Goal: Transaction & Acquisition: Book appointment/travel/reservation

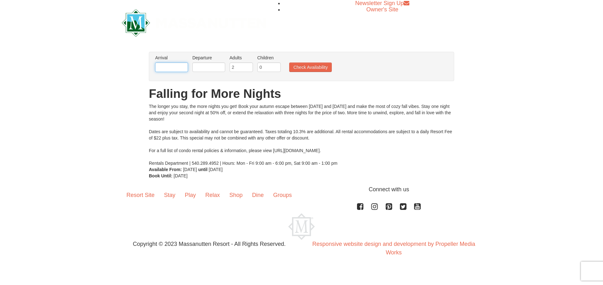
click at [169, 68] on input "text" at bounding box center [171, 66] width 33 height 9
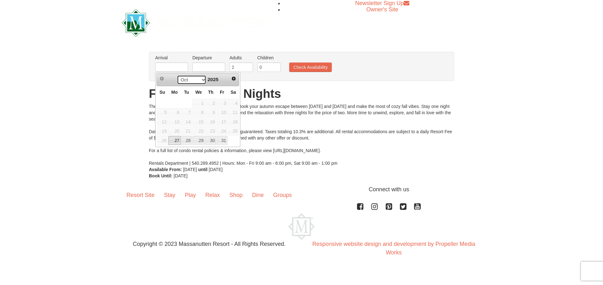
drag, startPoint x: 204, startPoint y: 79, endPoint x: 202, endPoint y: 82, distance: 3.9
click at [204, 79] on select "Oct Nov" at bounding box center [191, 79] width 29 height 9
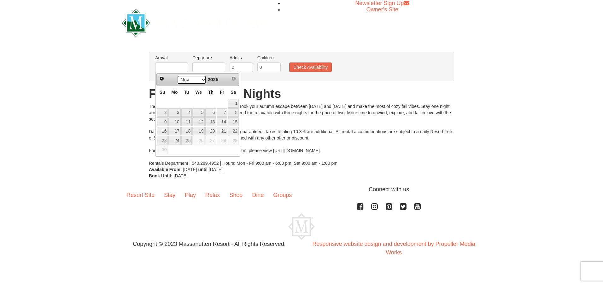
click at [200, 81] on select "Oct Nov" at bounding box center [191, 79] width 29 height 9
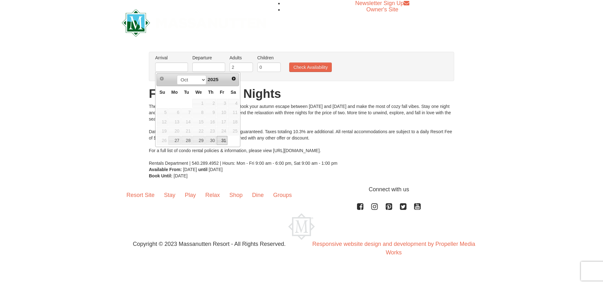
click at [225, 140] on link "31" at bounding box center [222, 140] width 11 height 9
type input "[DATE]"
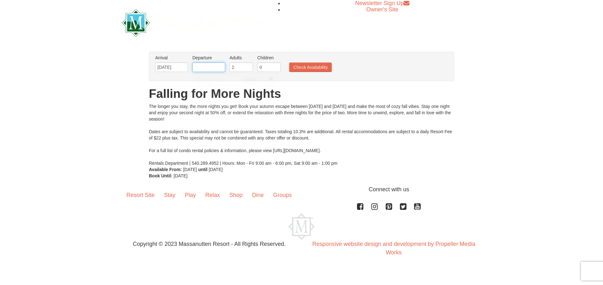
click at [222, 66] on input "text" at bounding box center [208, 66] width 33 height 9
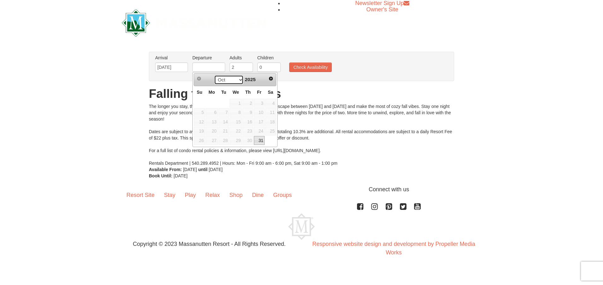
click at [238, 79] on select "Oct Nov" at bounding box center [228, 79] width 29 height 9
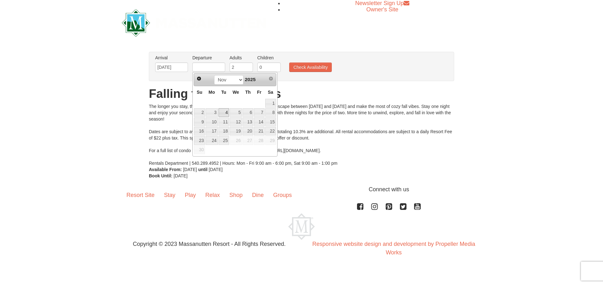
click at [223, 112] on link "4" at bounding box center [224, 112] width 11 height 9
type input "[DATE]"
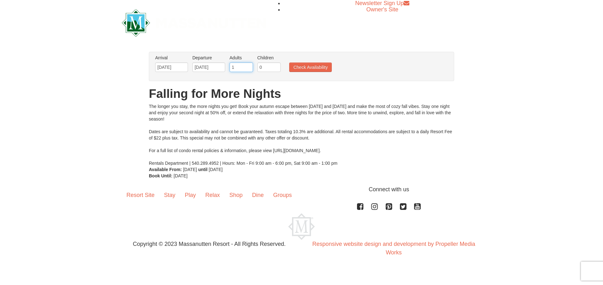
click at [246, 69] on input "1" at bounding box center [241, 66] width 23 height 9
click at [249, 64] on input "2" at bounding box center [241, 66] width 23 height 9
type input "3"
click at [249, 64] on input "3" at bounding box center [241, 66] width 23 height 9
click at [276, 66] on input "1" at bounding box center [268, 66] width 23 height 9
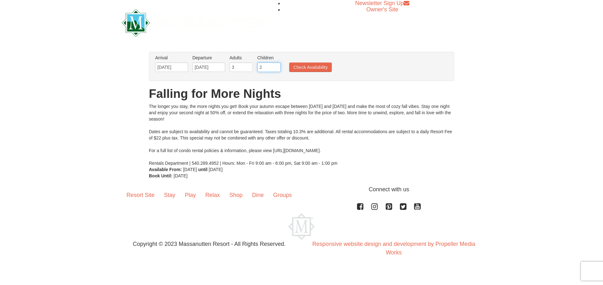
click at [276, 66] on input "2" at bounding box center [268, 66] width 23 height 9
type input "3"
click at [277, 64] on input "3" at bounding box center [268, 66] width 23 height 9
click at [313, 66] on button "Check Availability" at bounding box center [310, 66] width 43 height 9
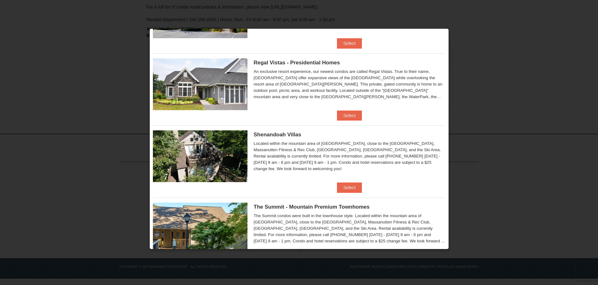
scroll to position [126, 0]
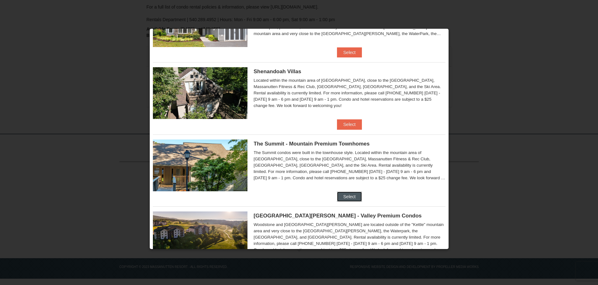
click at [346, 196] on button "Select" at bounding box center [349, 196] width 25 height 10
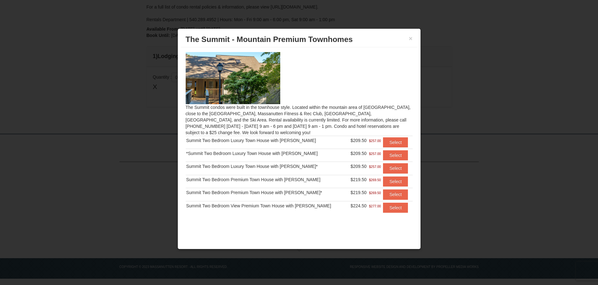
scroll to position [8, 0]
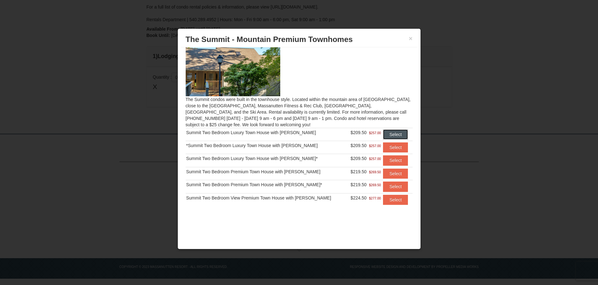
click at [388, 132] on button "Select" at bounding box center [395, 134] width 25 height 10
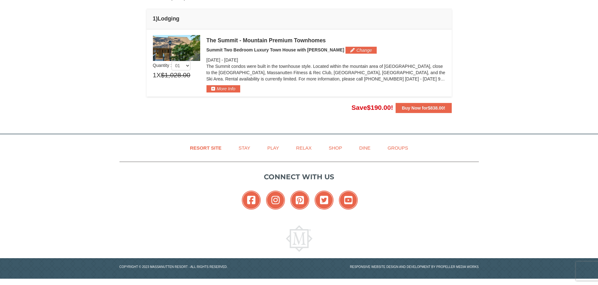
scroll to position [8, 0]
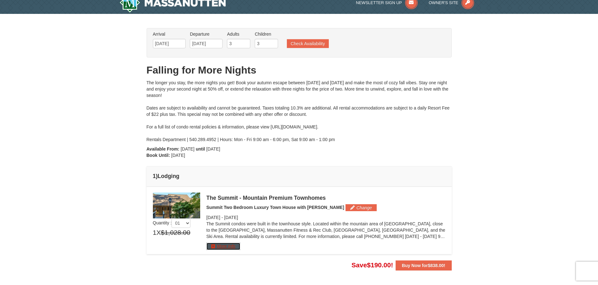
click at [223, 248] on button "More Info" at bounding box center [224, 246] width 34 height 7
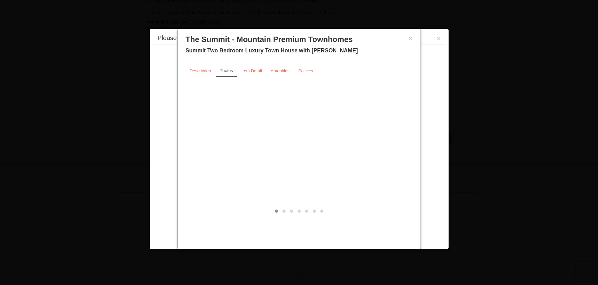
scroll to position [166, 0]
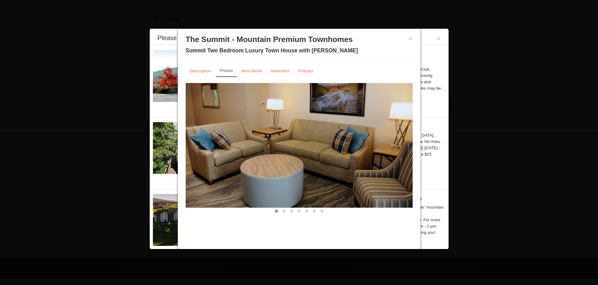
click at [332, 130] on img at bounding box center [299, 145] width 227 height 124
click at [283, 209] on button at bounding box center [284, 211] width 8 height 6
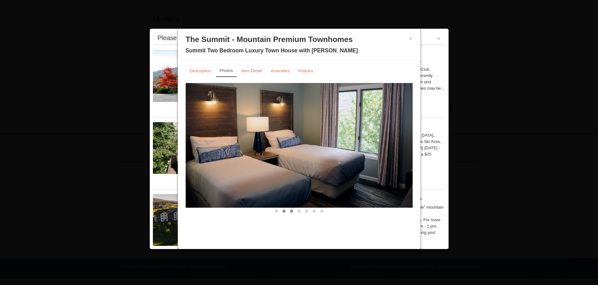
click at [292, 211] on span at bounding box center [291, 210] width 3 height 3
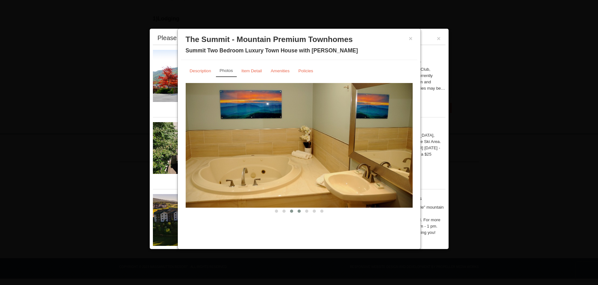
click at [298, 211] on span at bounding box center [299, 210] width 3 height 3
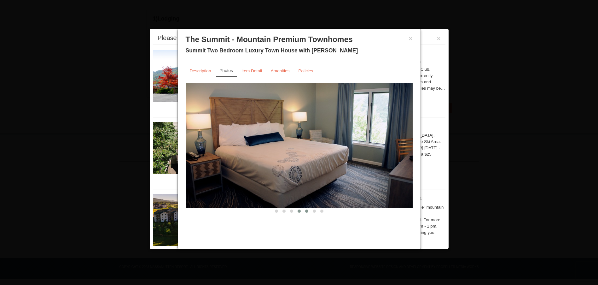
click at [307, 211] on span at bounding box center [306, 210] width 3 height 3
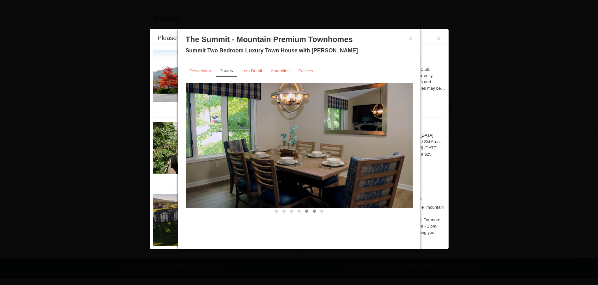
click at [313, 209] on button at bounding box center [315, 211] width 8 height 6
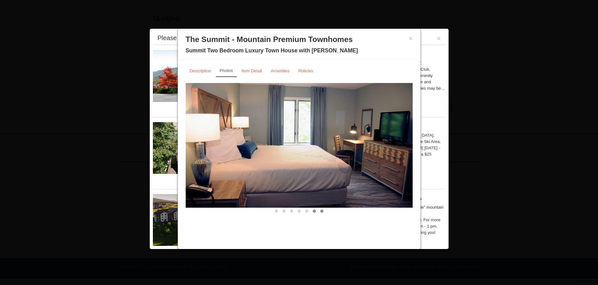
click at [324, 211] on button at bounding box center [322, 211] width 8 height 6
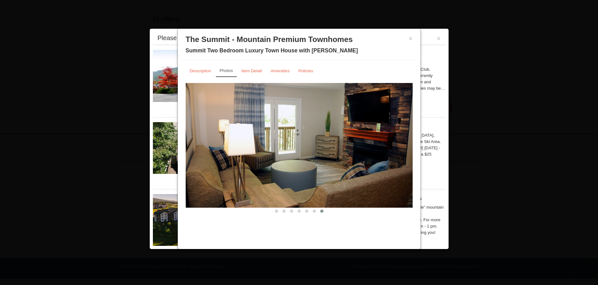
drag, startPoint x: 409, startPoint y: 39, endPoint x: 415, endPoint y: 41, distance: 6.2
click at [408, 40] on div "× The Summit - Mountain Premium Townhomes Summit Two Bedroom Luxury Town House …" at bounding box center [299, 46] width 237 height 28
click at [281, 72] on small "Amenities" at bounding box center [280, 70] width 19 height 5
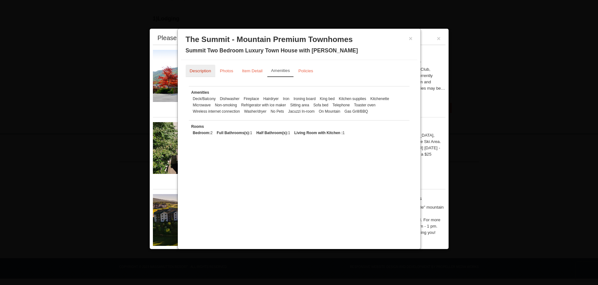
click at [196, 67] on link "Description" at bounding box center [201, 71] width 30 height 12
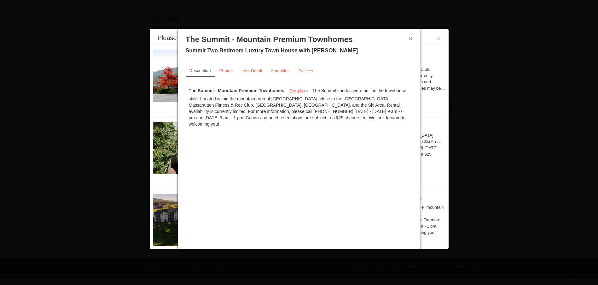
click at [412, 37] on button "×" at bounding box center [411, 38] width 4 height 6
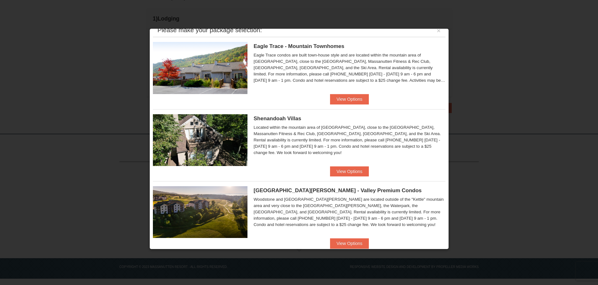
scroll to position [134, 0]
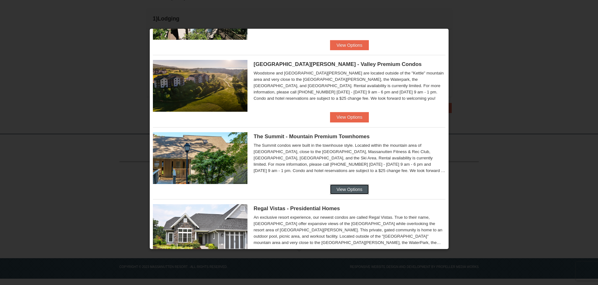
click at [342, 188] on button "View Options" at bounding box center [349, 189] width 38 height 10
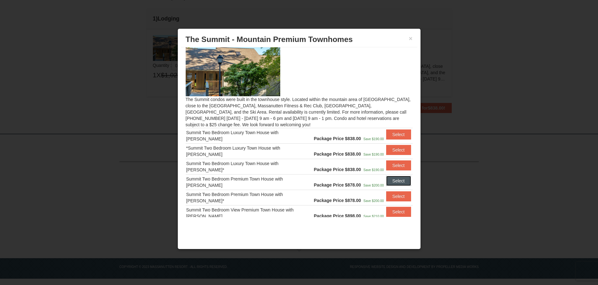
click at [391, 182] on button "Select" at bounding box center [398, 181] width 25 height 10
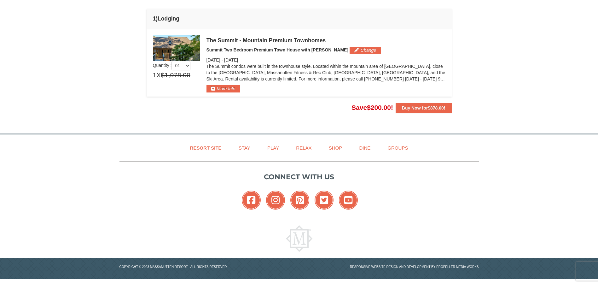
scroll to position [40, 0]
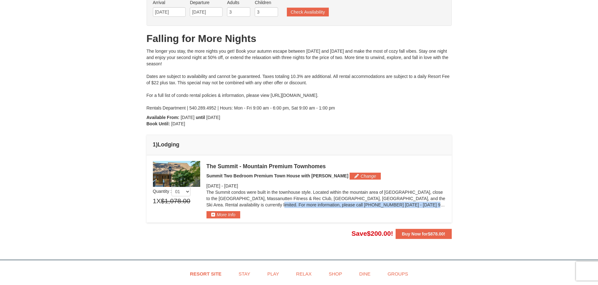
click at [229, 205] on div "The Summit condos were built in the townhouse style. Located within the mountai…" at bounding box center [326, 200] width 239 height 22
click at [229, 207] on p "The Summit condos were built in the townhouse style. Located within the mountai…" at bounding box center [326, 198] width 239 height 19
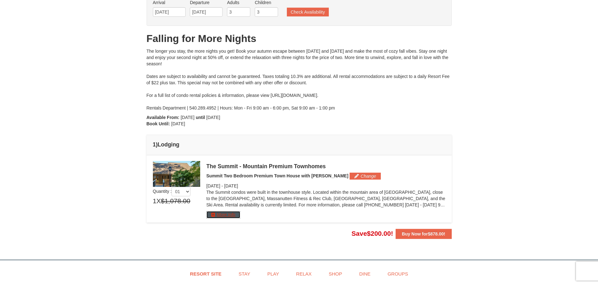
click at [223, 215] on button "More Info" at bounding box center [224, 214] width 34 height 7
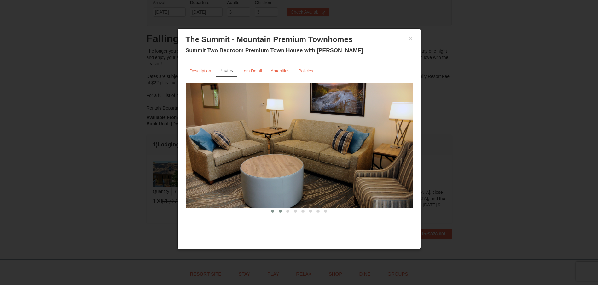
click at [281, 214] on button at bounding box center [281, 211] width 8 height 6
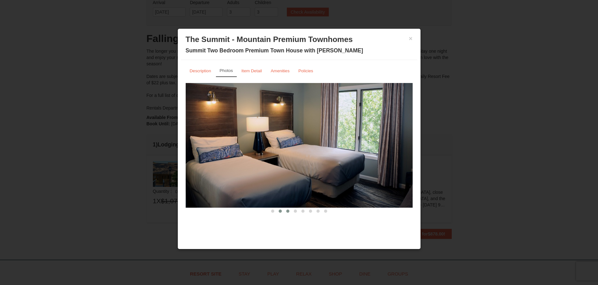
click at [286, 211] on span at bounding box center [287, 210] width 3 height 3
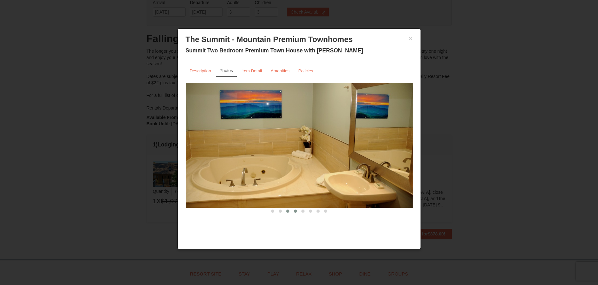
click at [296, 211] on span at bounding box center [295, 210] width 3 height 3
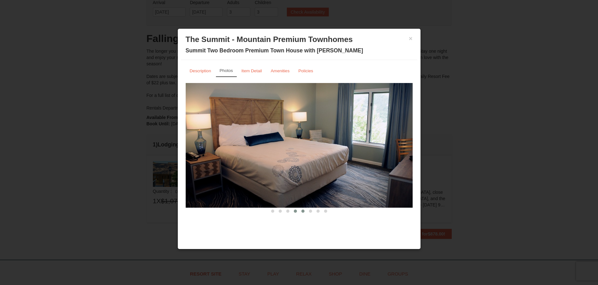
click at [302, 210] on span at bounding box center [303, 210] width 3 height 3
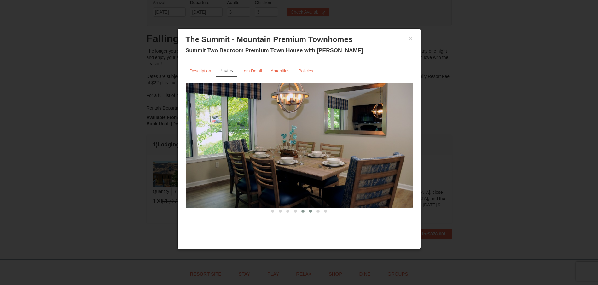
click at [309, 211] on span at bounding box center [310, 210] width 3 height 3
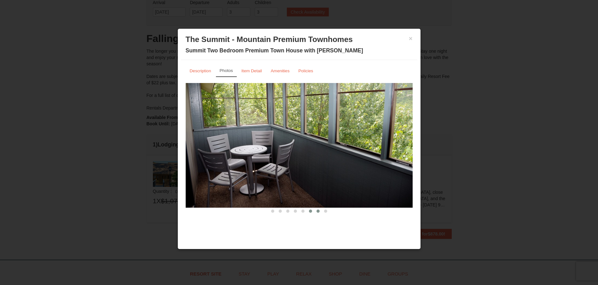
click at [317, 210] on span at bounding box center [318, 210] width 3 height 3
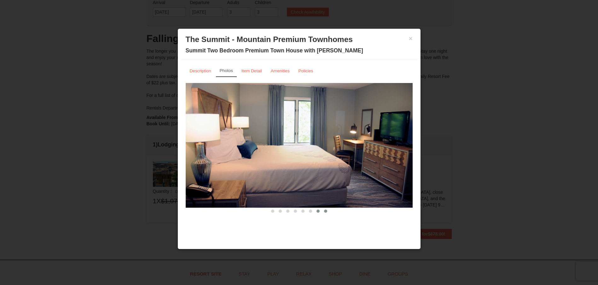
click at [325, 210] on span at bounding box center [325, 210] width 3 height 3
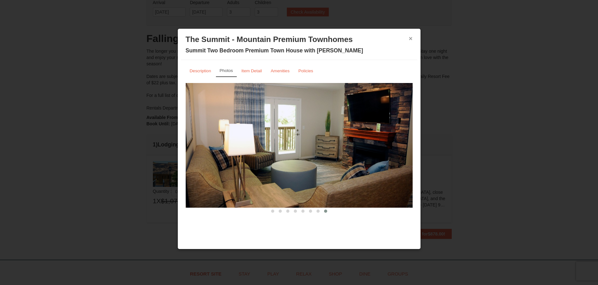
click at [413, 35] on button "×" at bounding box center [411, 38] width 4 height 6
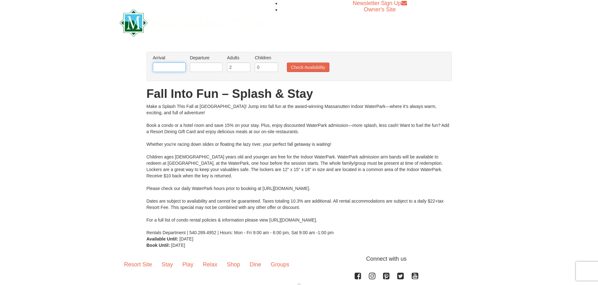
click at [163, 66] on input "text" at bounding box center [169, 66] width 33 height 9
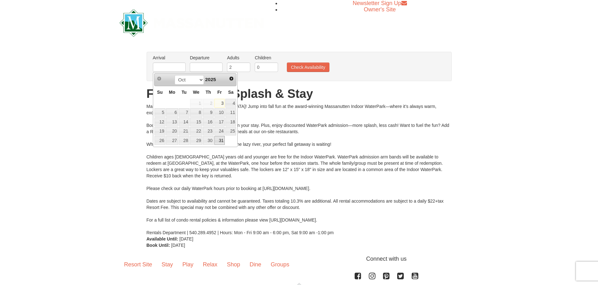
click at [216, 139] on link "31" at bounding box center [220, 140] width 11 height 9
type input "[DATE]"
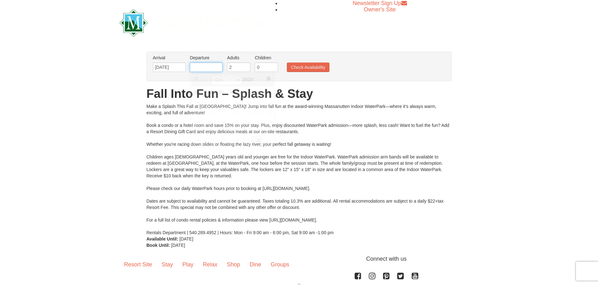
click at [216, 65] on input "text" at bounding box center [206, 66] width 33 height 9
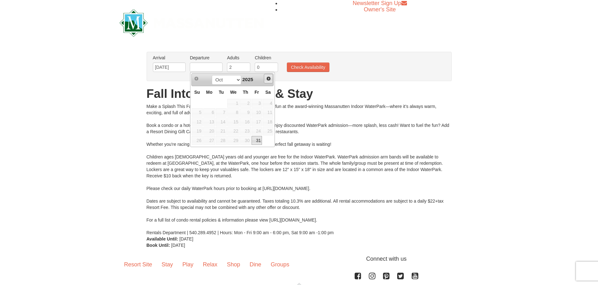
click at [269, 78] on span "Next" at bounding box center [268, 78] width 5 height 5
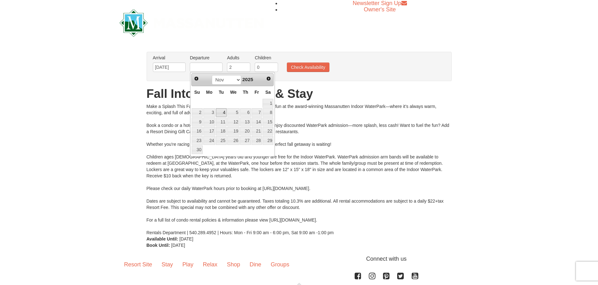
click at [220, 112] on link "4" at bounding box center [221, 112] width 11 height 9
type input "[DATE]"
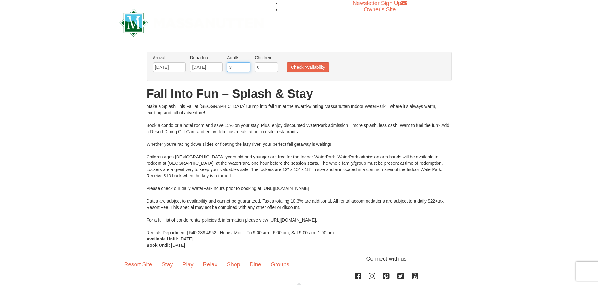
type input "3"
click at [245, 66] on input "3" at bounding box center [238, 66] width 23 height 9
click at [274, 66] on input "1" at bounding box center [266, 66] width 23 height 9
click at [274, 66] on input "2" at bounding box center [266, 66] width 23 height 9
type input "3"
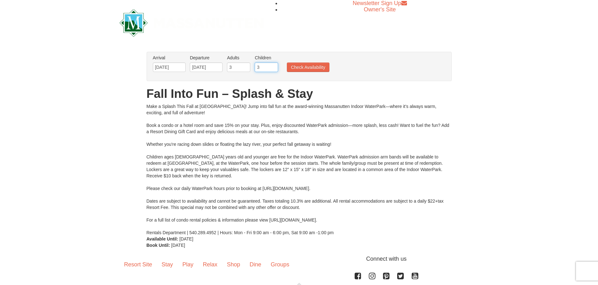
click at [274, 66] on input "3" at bounding box center [266, 66] width 23 height 9
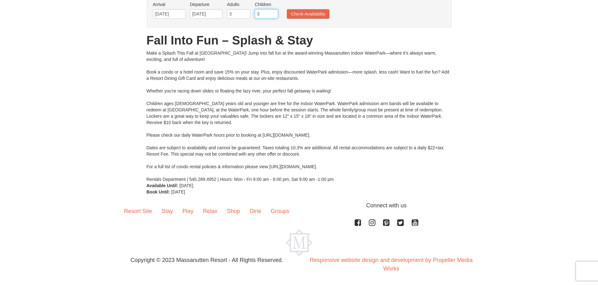
scroll to position [22, 0]
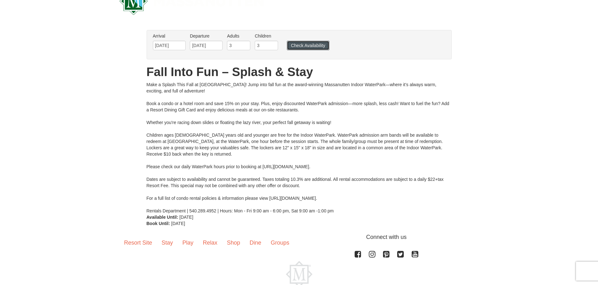
click at [307, 45] on button "Check Availability" at bounding box center [308, 45] width 43 height 9
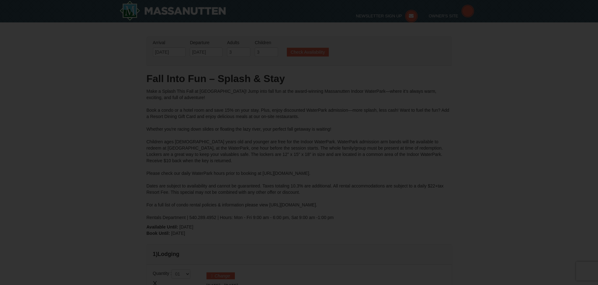
type input "11/01/2025"
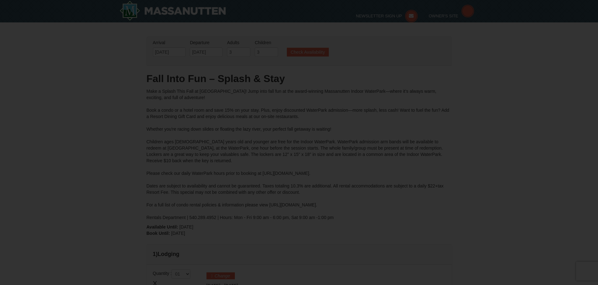
type input "11/01/2025"
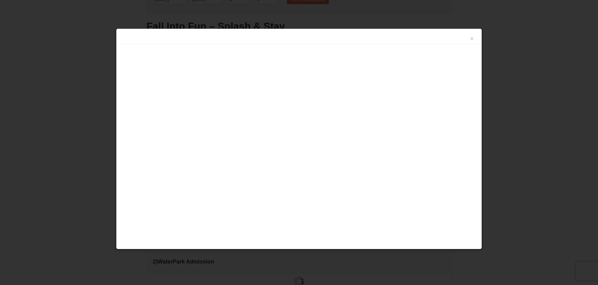
type input "[DATE]"
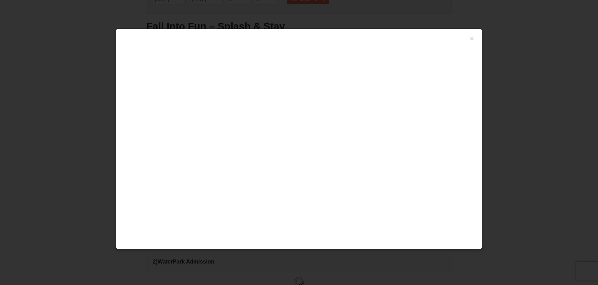
type input "[DATE]"
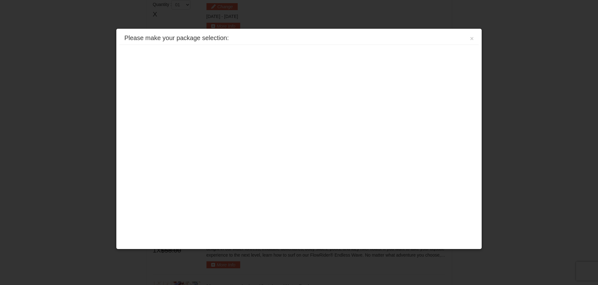
scroll to position [270, 0]
drag, startPoint x: 212, startPoint y: 120, endPoint x: 294, endPoint y: 114, distance: 82.2
click at [212, 120] on div "Please make your package selection: × Eagle Trace - Mountain Townhomes Eagle Tr…" at bounding box center [299, 138] width 366 height 221
click at [94, 53] on div at bounding box center [299, 142] width 598 height 285
drag, startPoint x: 472, startPoint y: 38, endPoint x: 468, endPoint y: 40, distance: 4.1
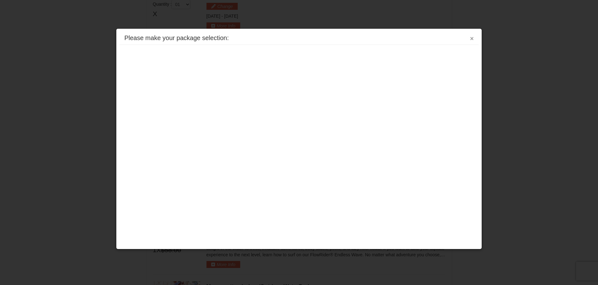
click at [472, 38] on button "×" at bounding box center [472, 38] width 4 height 6
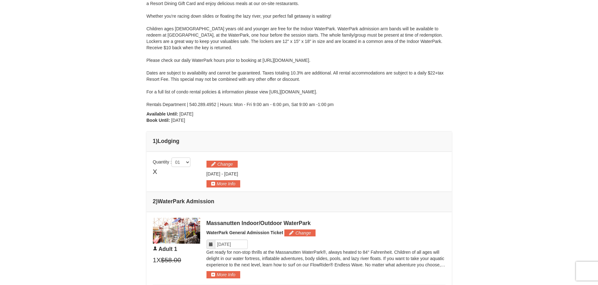
scroll to position [144, 0]
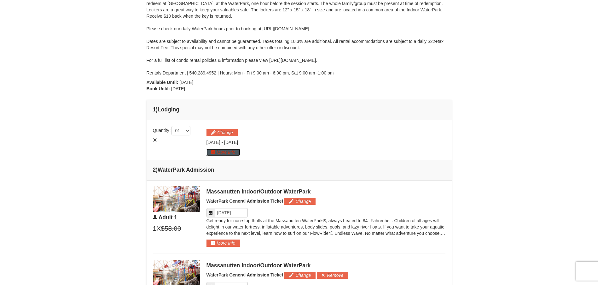
click at [223, 152] on button "More Info" at bounding box center [224, 152] width 34 height 7
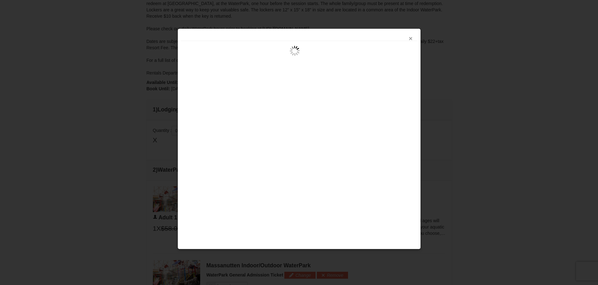
click at [411, 39] on button "×" at bounding box center [411, 38] width 4 height 6
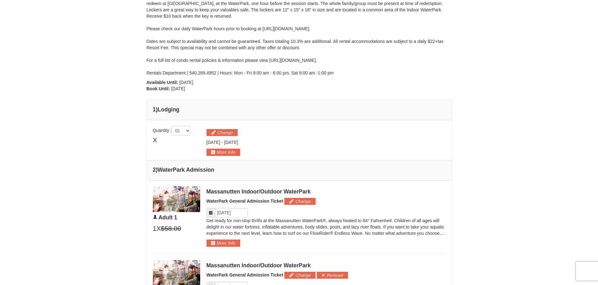
scroll to position [207, 0]
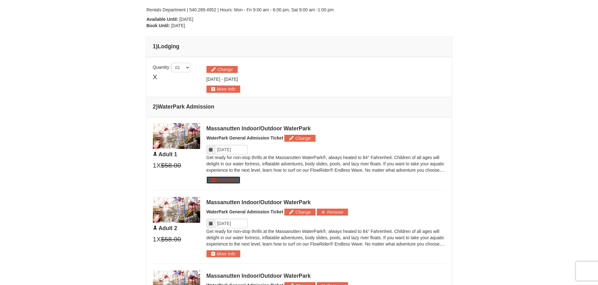
click at [226, 180] on button "More Info" at bounding box center [224, 179] width 34 height 7
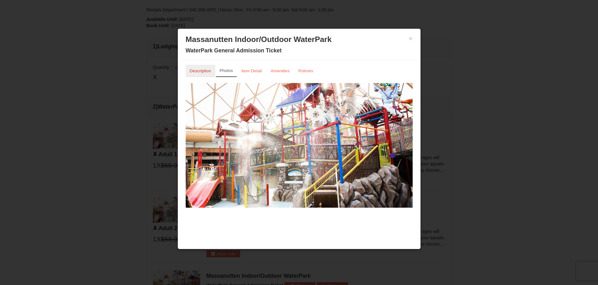
click at [200, 68] on link "Description" at bounding box center [201, 71] width 30 height 12
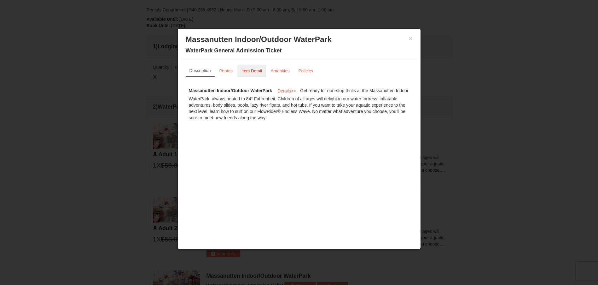
click at [254, 69] on small "Item Detail" at bounding box center [252, 70] width 21 height 5
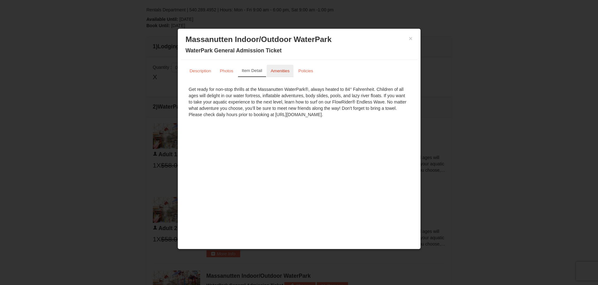
click at [290, 73] on small "Amenities" at bounding box center [280, 70] width 19 height 5
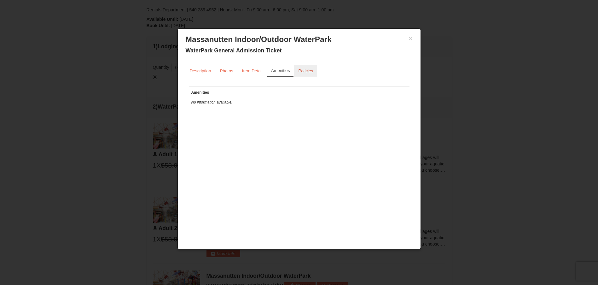
drag, startPoint x: 309, startPoint y: 71, endPoint x: 418, endPoint y: 95, distance: 110.8
click at [310, 72] on small "Policies" at bounding box center [305, 70] width 15 height 5
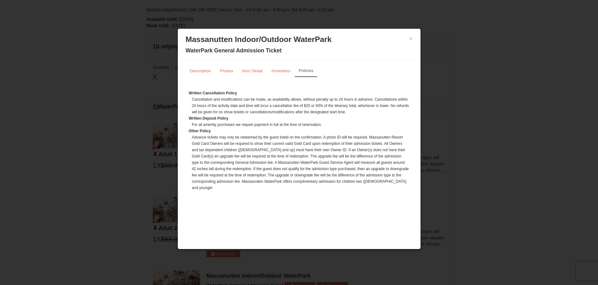
click at [56, 174] on div at bounding box center [299, 142] width 598 height 285
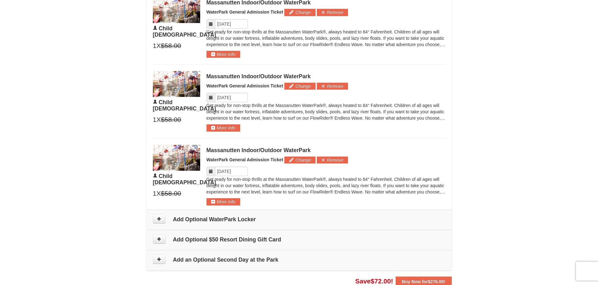
scroll to position [586, 0]
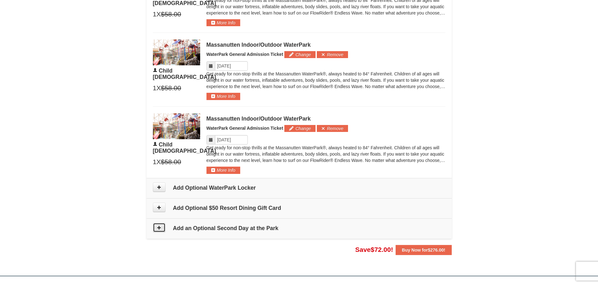
click at [156, 225] on button at bounding box center [159, 227] width 13 height 9
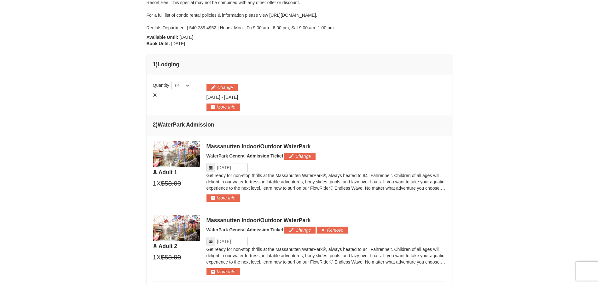
scroll to position [0, 0]
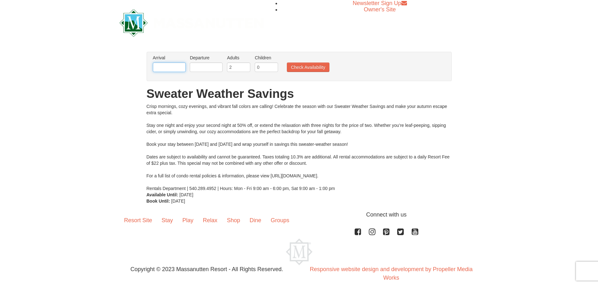
click at [180, 68] on input "text" at bounding box center [169, 66] width 33 height 9
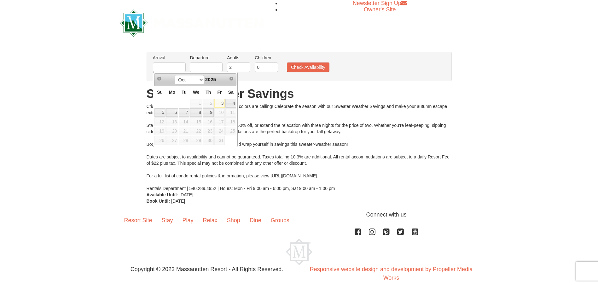
click at [221, 140] on span "31" at bounding box center [220, 140] width 11 height 9
click at [219, 143] on span "31" at bounding box center [220, 140] width 11 height 9
click at [221, 140] on span "31" at bounding box center [220, 140] width 11 height 9
click at [170, 62] on li "Arrival Please format dates MM/DD/YYYY Please format dates MM/DD/YYYY" at bounding box center [169, 65] width 36 height 21
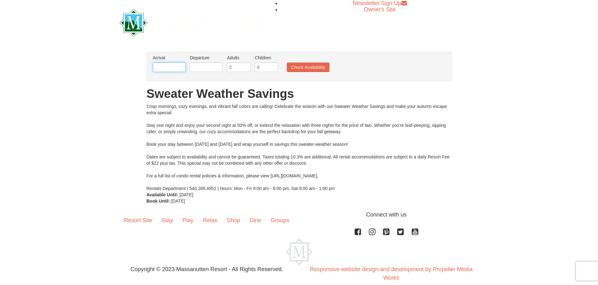
click at [180, 68] on input "text" at bounding box center [169, 66] width 33 height 9
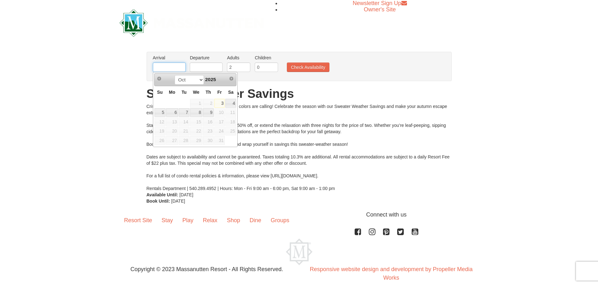
type input "[DATE]"
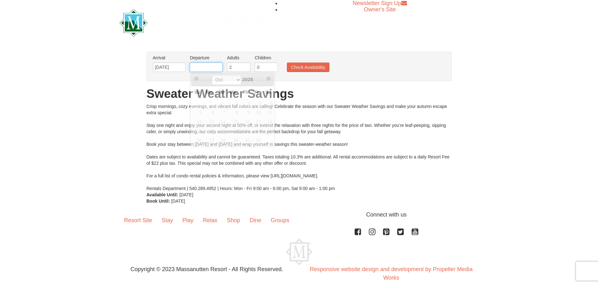
click at [217, 68] on input "text" at bounding box center [206, 66] width 33 height 9
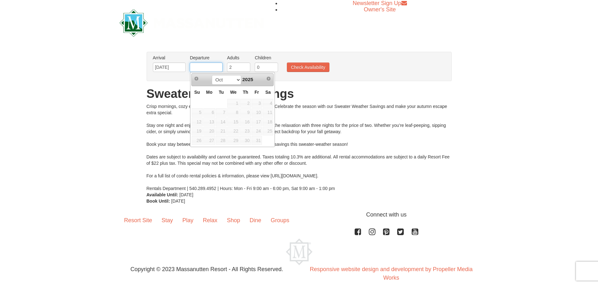
type input "[DATE]"
click at [85, 104] on div "× From: To: Adults: 2 Children: 0 Change Arrival Please format dates MM/DD/YYYY…" at bounding box center [299, 127] width 598 height 165
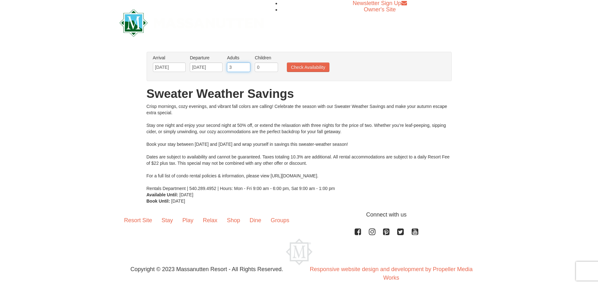
type input "3"
click at [247, 66] on input "3" at bounding box center [238, 66] width 23 height 9
click at [274, 67] on input "1" at bounding box center [266, 66] width 23 height 9
click at [274, 67] on input "2" at bounding box center [266, 66] width 23 height 9
type input "3"
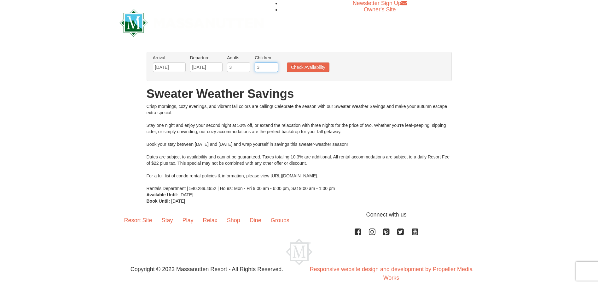
click at [274, 67] on input "3" at bounding box center [266, 66] width 23 height 9
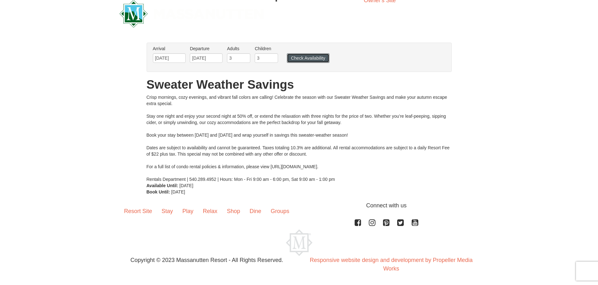
click at [307, 57] on button "Check Availability" at bounding box center [308, 57] width 43 height 9
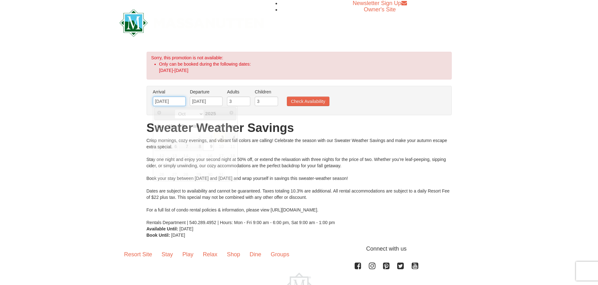
click at [184, 102] on input "[DATE]" at bounding box center [169, 101] width 33 height 9
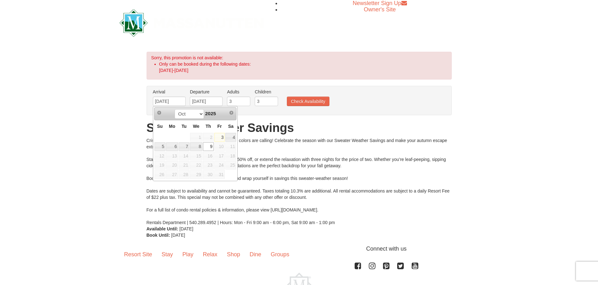
click at [219, 174] on span "31" at bounding box center [220, 174] width 11 height 9
click at [185, 98] on input "[DATE]" at bounding box center [169, 101] width 33 height 9
click at [167, 101] on input "[DATE]" at bounding box center [169, 101] width 33 height 9
type input "[DATE]"
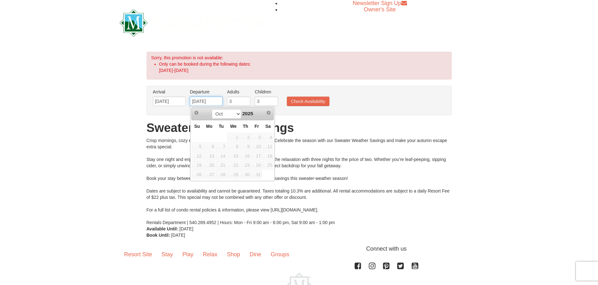
type input "[DATE]"
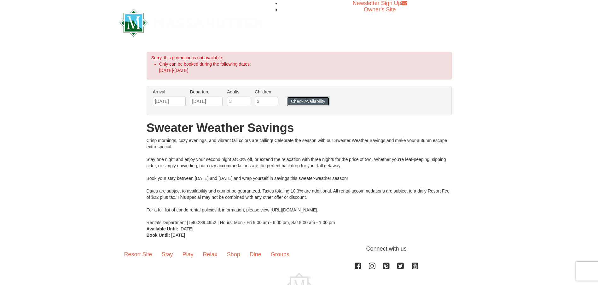
click at [309, 103] on button "Check Availability" at bounding box center [308, 101] width 43 height 9
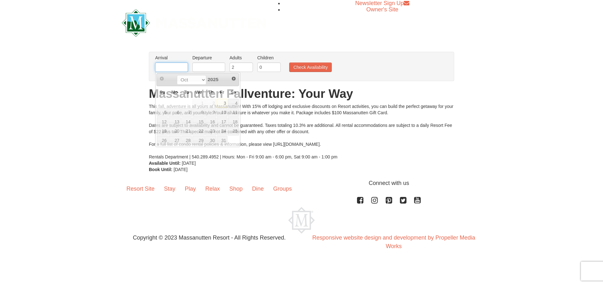
click at [182, 70] on input "text" at bounding box center [171, 66] width 33 height 9
click at [225, 140] on link "31" at bounding box center [222, 140] width 11 height 9
type input "[DATE]"
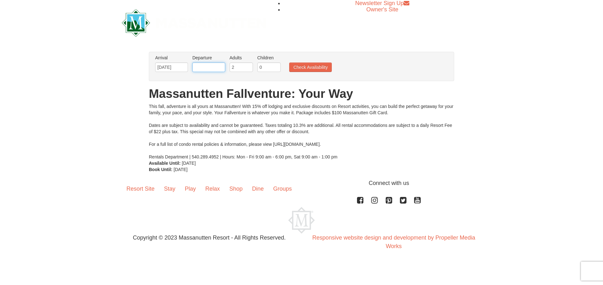
click at [213, 64] on input "text" at bounding box center [208, 66] width 33 height 9
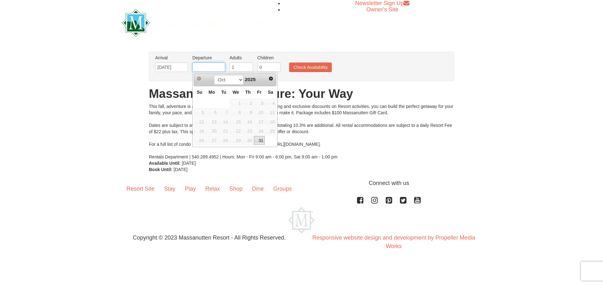
type input "[DATE]"
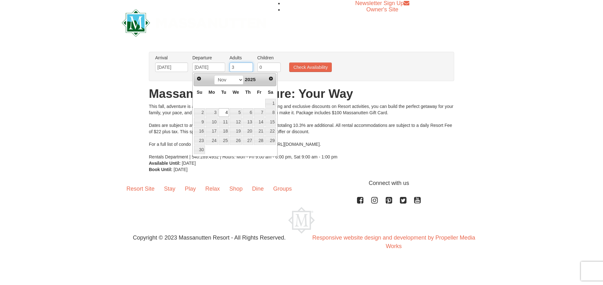
type input "3"
click at [247, 65] on input "3" at bounding box center [241, 66] width 23 height 9
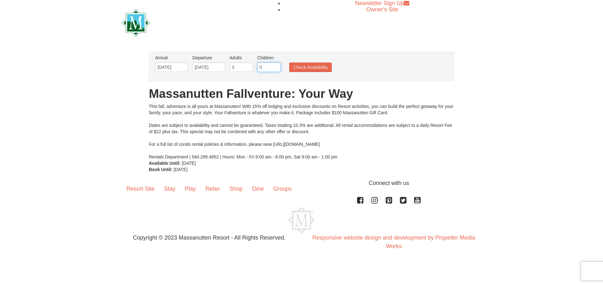
drag, startPoint x: 260, startPoint y: 67, endPoint x: 266, endPoint y: 69, distance: 6.5
click at [260, 67] on input "0" at bounding box center [268, 66] width 23 height 9
click at [277, 66] on input "1" at bounding box center [268, 66] width 23 height 9
click at [277, 66] on input "2" at bounding box center [268, 66] width 23 height 9
type input "3"
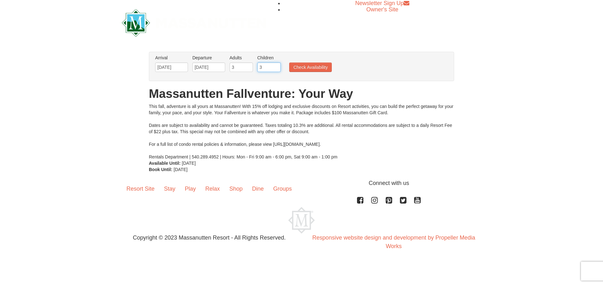
click at [277, 66] on input "3" at bounding box center [268, 66] width 23 height 9
drag, startPoint x: 309, startPoint y: 67, endPoint x: 318, endPoint y: 72, distance: 10.7
click at [310, 68] on button "Check Availability" at bounding box center [310, 66] width 43 height 9
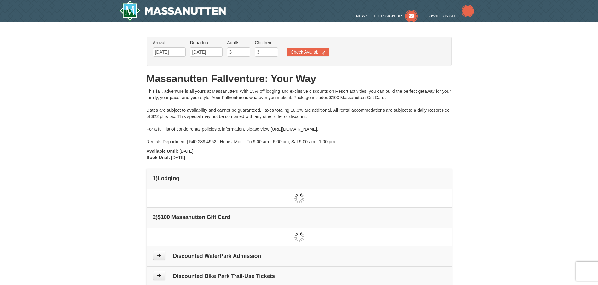
type input "[DATE]"
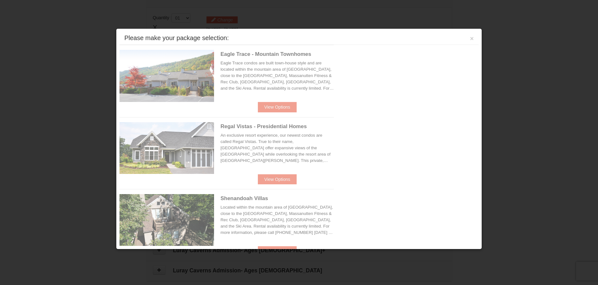
scroll to position [193, 0]
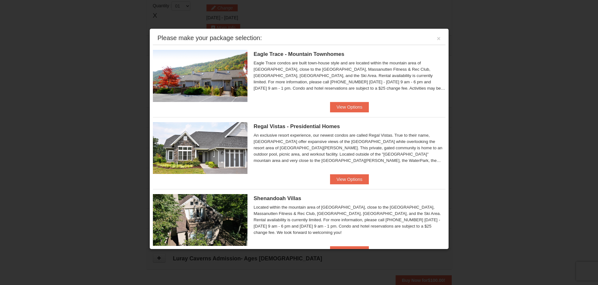
click at [300, 51] on span "Eagle Trace - Mountain Townhomes" at bounding box center [299, 54] width 91 height 6
click at [346, 106] on button "View Options" at bounding box center [349, 107] width 38 height 10
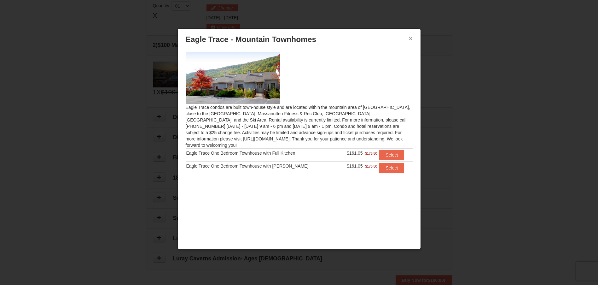
drag, startPoint x: 410, startPoint y: 38, endPoint x: 391, endPoint y: 65, distance: 33.7
click at [410, 38] on button "×" at bounding box center [411, 38] width 4 height 6
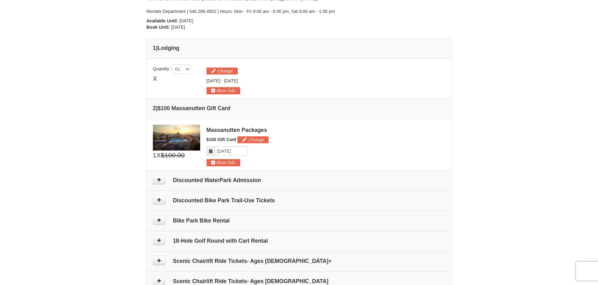
scroll to position [4, 0]
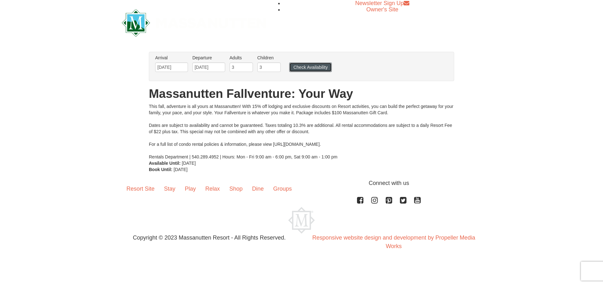
click at [317, 65] on button "Check Availability" at bounding box center [310, 66] width 43 height 9
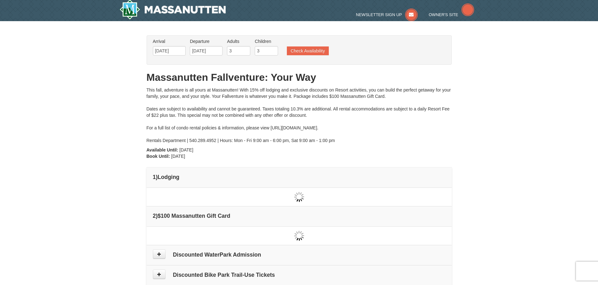
type input "[DATE]"
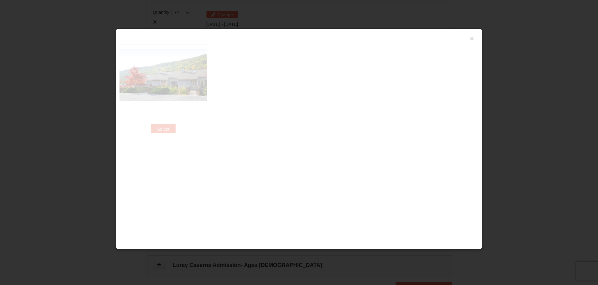
scroll to position [193, 0]
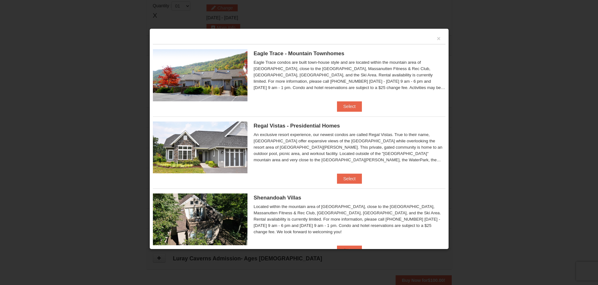
click at [287, 126] on span "Regal Vistas - Presidential Homes" at bounding box center [297, 126] width 86 height 6
click at [351, 179] on button "Select" at bounding box center [349, 179] width 25 height 10
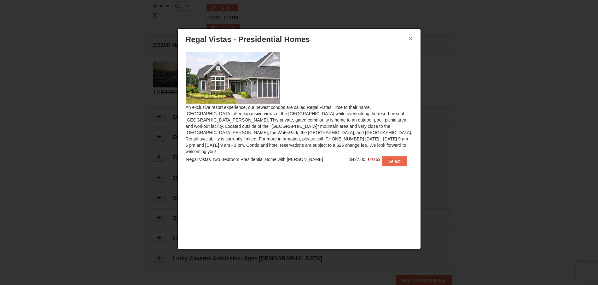
click at [411, 38] on button "×" at bounding box center [411, 38] width 4 height 6
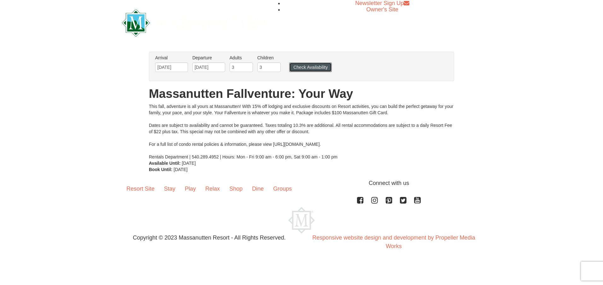
click at [310, 67] on button "Check Availability" at bounding box center [310, 66] width 43 height 9
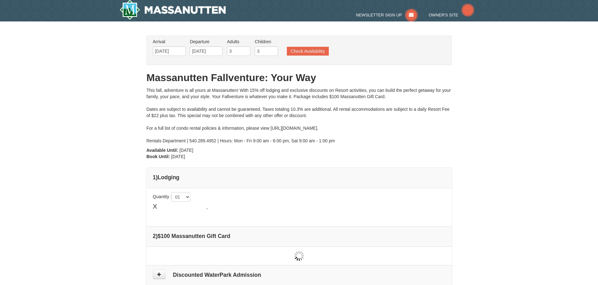
type input "[DATE]"
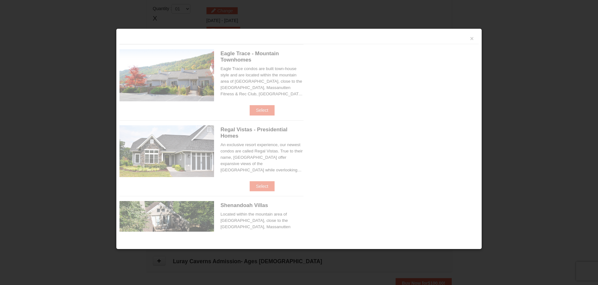
scroll to position [193, 0]
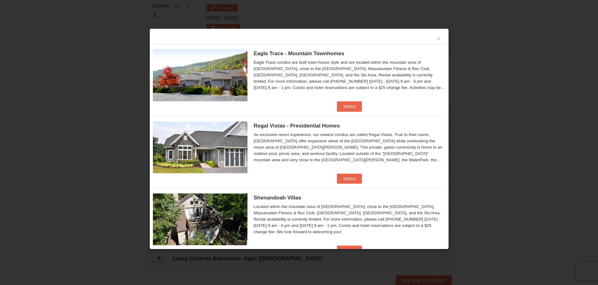
click at [282, 195] on span "Shenandoah Villas" at bounding box center [278, 198] width 48 height 6
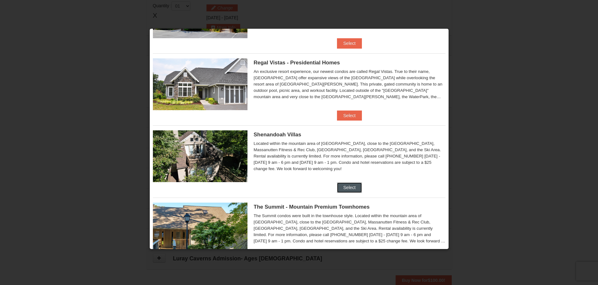
drag, startPoint x: 351, startPoint y: 188, endPoint x: 356, endPoint y: 188, distance: 4.8
click at [351, 188] on button "Select" at bounding box center [349, 187] width 25 height 10
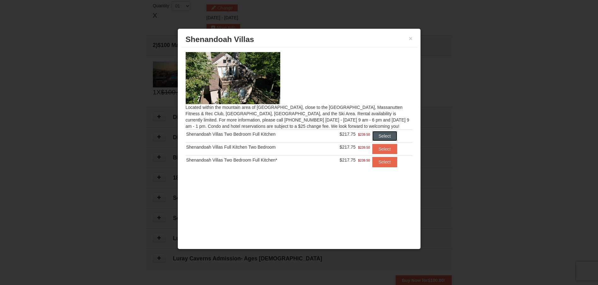
click at [387, 135] on button "Select" at bounding box center [385, 136] width 25 height 10
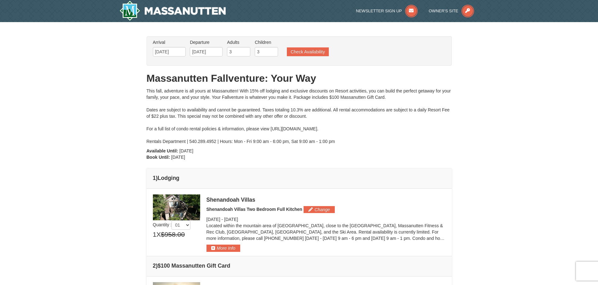
scroll to position [126, 0]
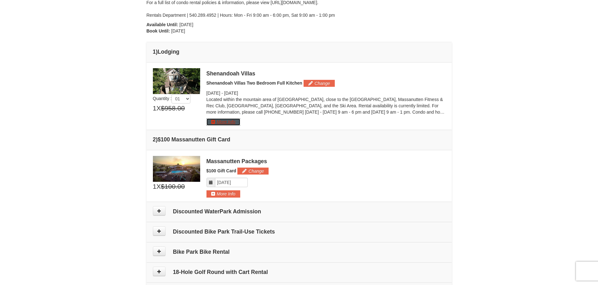
click at [223, 124] on button "More Info" at bounding box center [224, 121] width 34 height 7
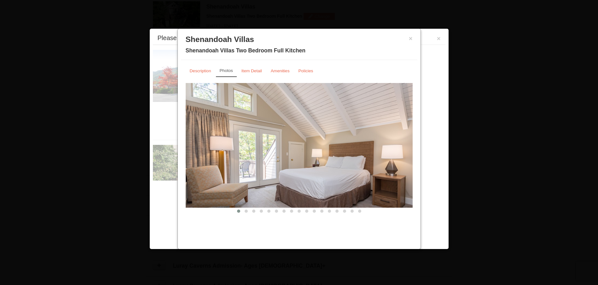
scroll to position [194, 0]
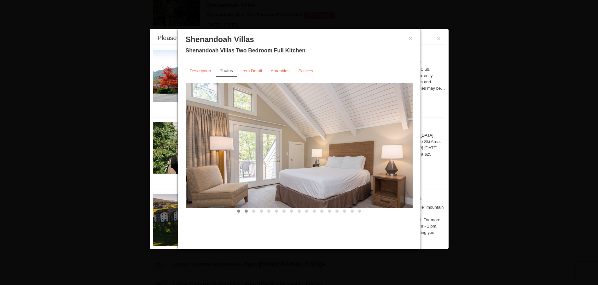
click at [244, 211] on button at bounding box center [247, 211] width 8 height 6
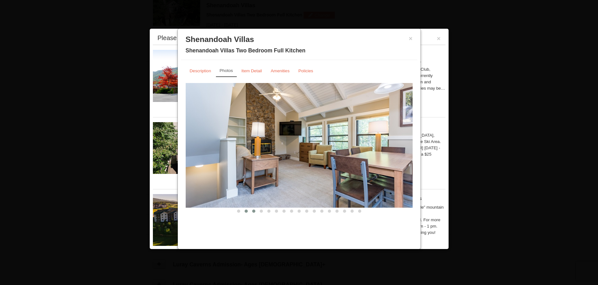
click at [253, 210] on span at bounding box center [253, 210] width 3 height 3
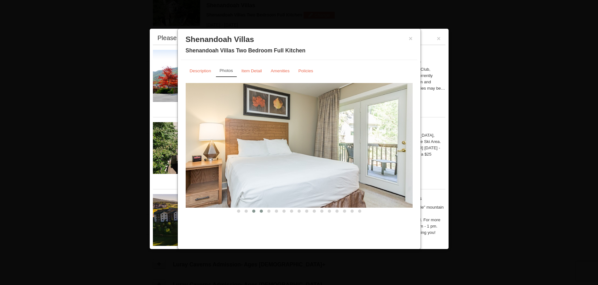
click at [262, 210] on span at bounding box center [261, 210] width 3 height 3
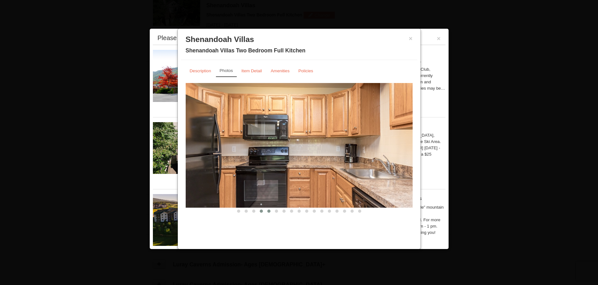
click at [268, 211] on span at bounding box center [269, 210] width 3 height 3
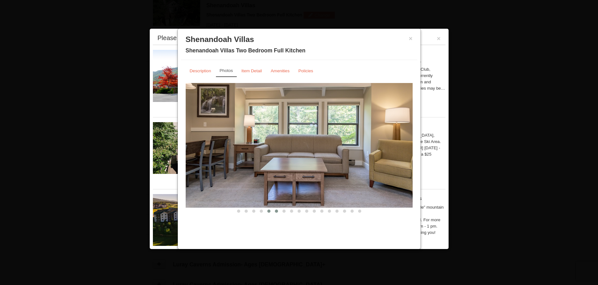
click at [277, 211] on span at bounding box center [276, 210] width 3 height 3
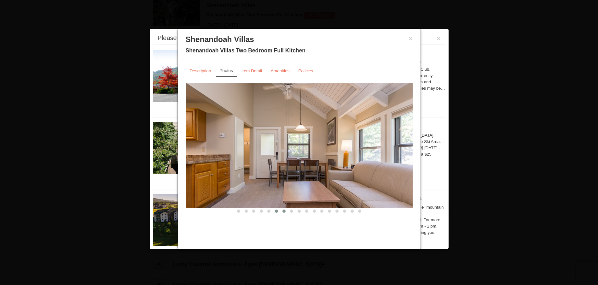
click at [285, 211] on span at bounding box center [284, 210] width 3 height 3
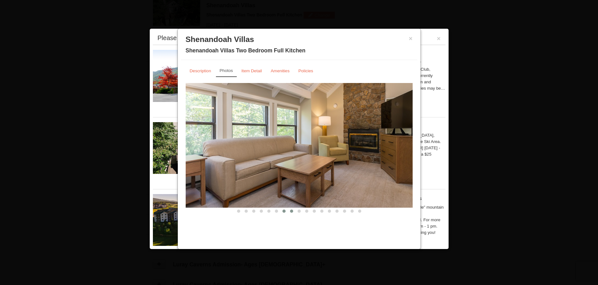
click at [292, 209] on span at bounding box center [291, 210] width 3 height 3
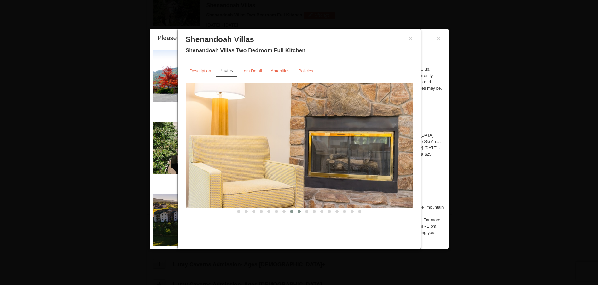
click at [301, 211] on button at bounding box center [300, 211] width 8 height 6
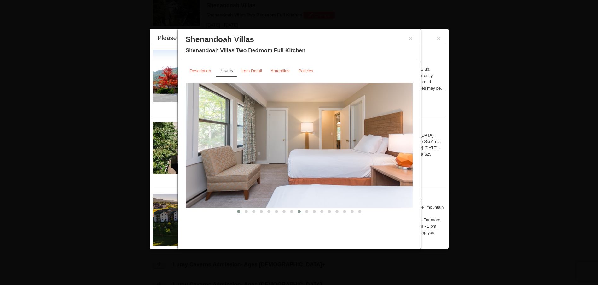
click at [238, 212] on button at bounding box center [239, 211] width 8 height 6
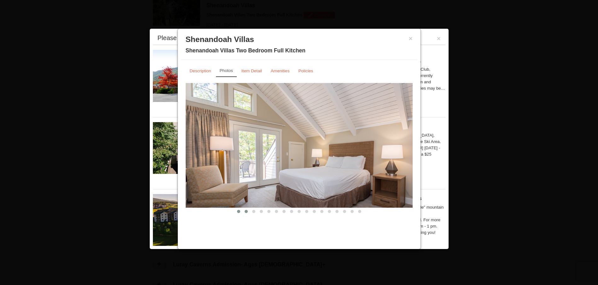
click at [247, 211] on span at bounding box center [246, 211] width 3 height 3
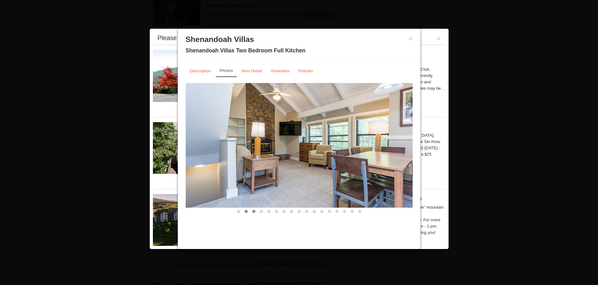
click at [255, 212] on span at bounding box center [253, 211] width 3 height 3
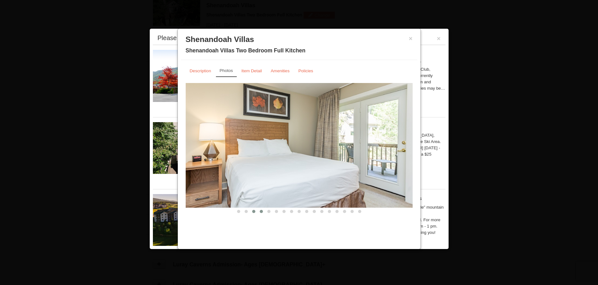
click at [260, 211] on span at bounding box center [261, 211] width 3 height 3
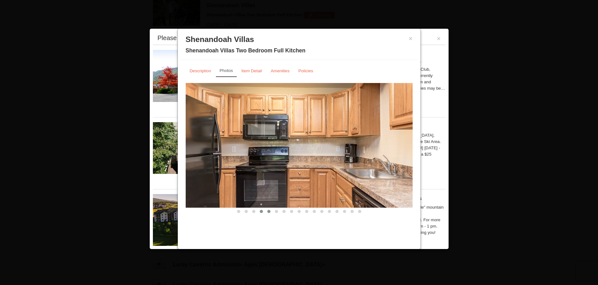
click at [267, 212] on button at bounding box center [269, 211] width 8 height 6
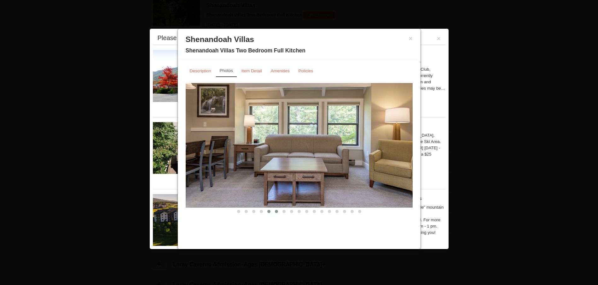
click at [275, 211] on span at bounding box center [276, 211] width 3 height 3
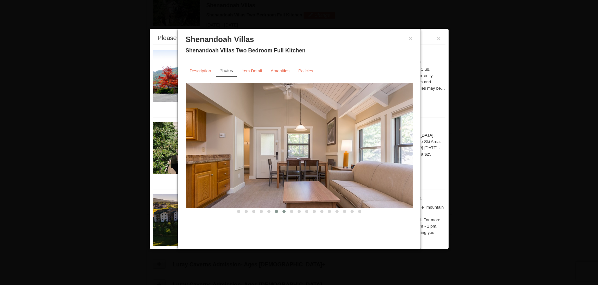
click at [284, 210] on span at bounding box center [284, 211] width 3 height 3
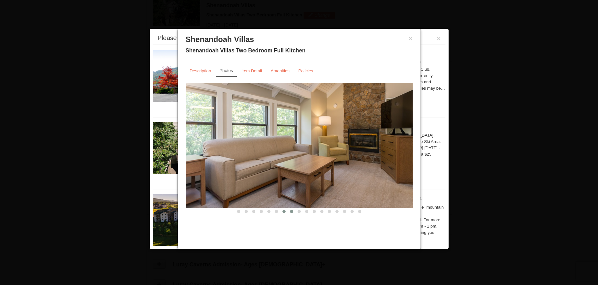
click at [293, 210] on span at bounding box center [291, 211] width 3 height 3
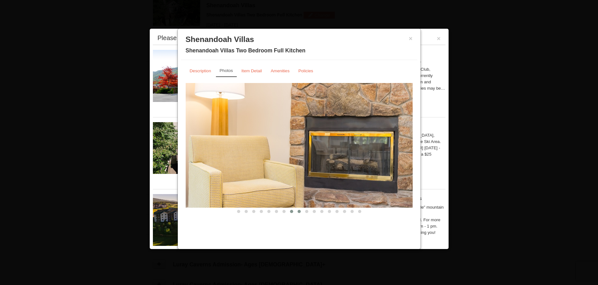
click at [299, 212] on span at bounding box center [299, 211] width 3 height 3
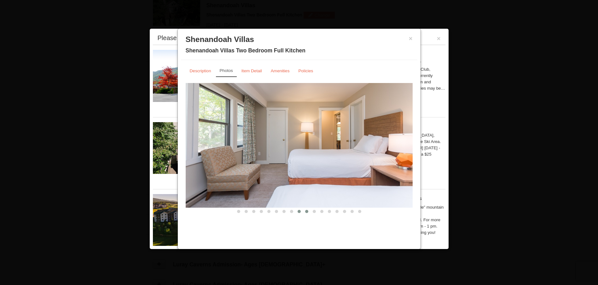
click at [304, 210] on button at bounding box center [307, 211] width 8 height 6
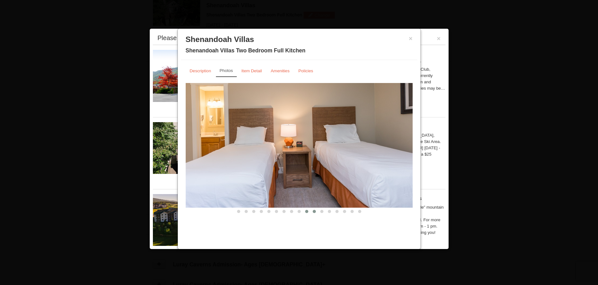
click at [314, 212] on span at bounding box center [314, 211] width 3 height 3
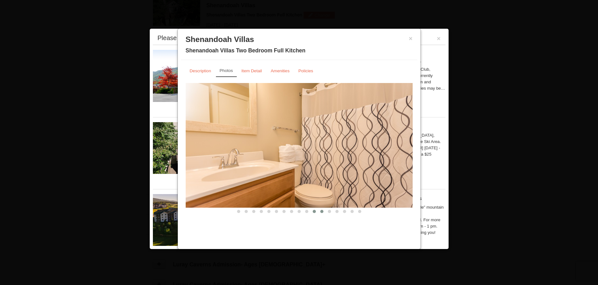
click at [322, 212] on span at bounding box center [322, 211] width 3 height 3
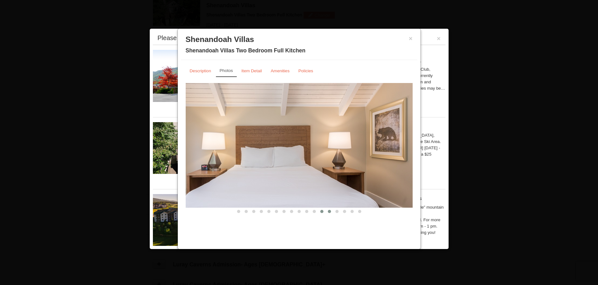
click at [327, 211] on button at bounding box center [330, 211] width 8 height 6
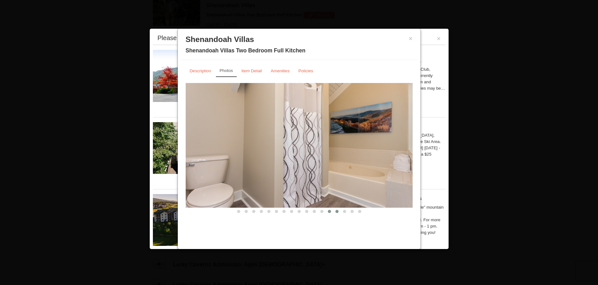
click at [338, 210] on span at bounding box center [337, 211] width 3 height 3
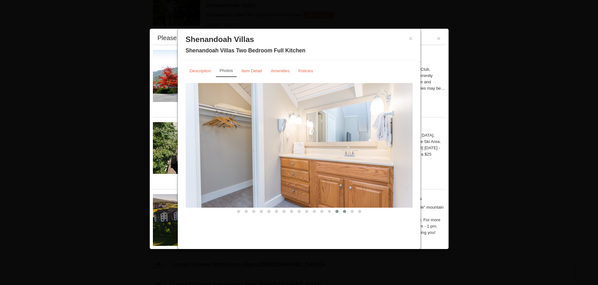
click at [343, 210] on button at bounding box center [345, 211] width 8 height 6
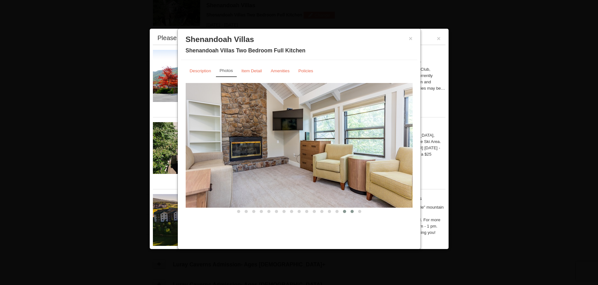
click at [351, 210] on span at bounding box center [352, 211] width 3 height 3
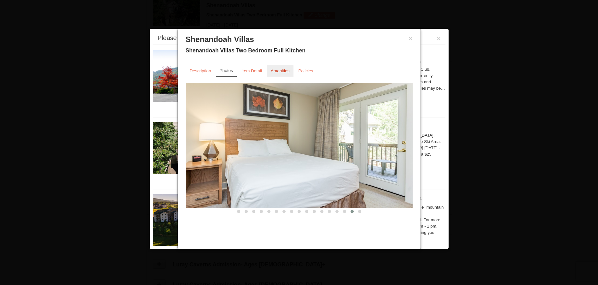
click at [279, 69] on small "Amenities" at bounding box center [280, 70] width 19 height 5
